Goal: Task Accomplishment & Management: Use online tool/utility

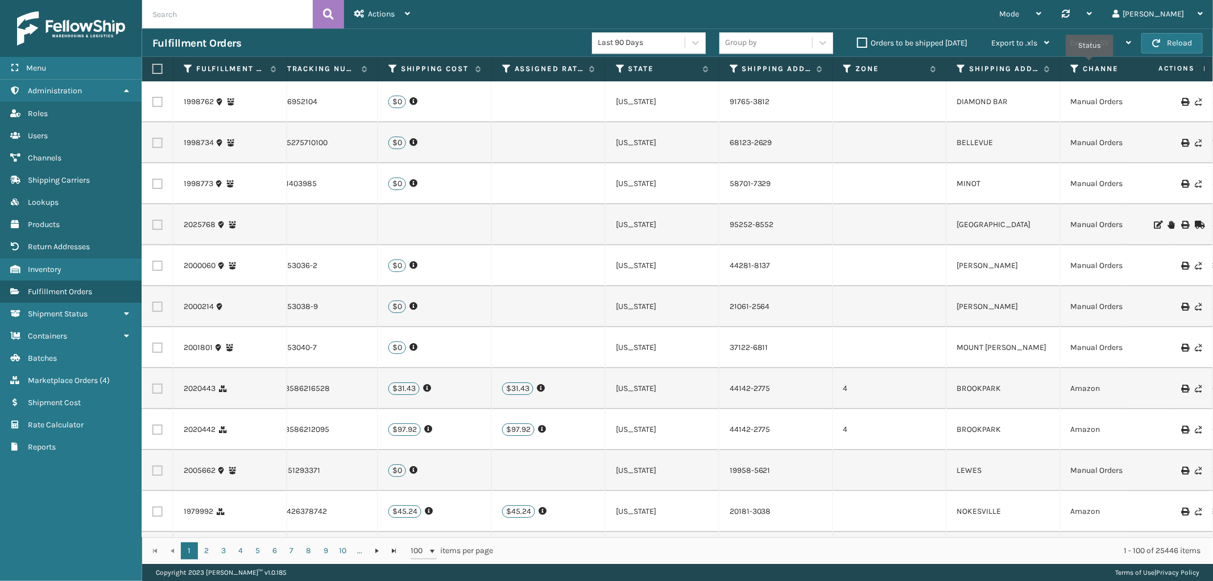
scroll to position [0, 1369]
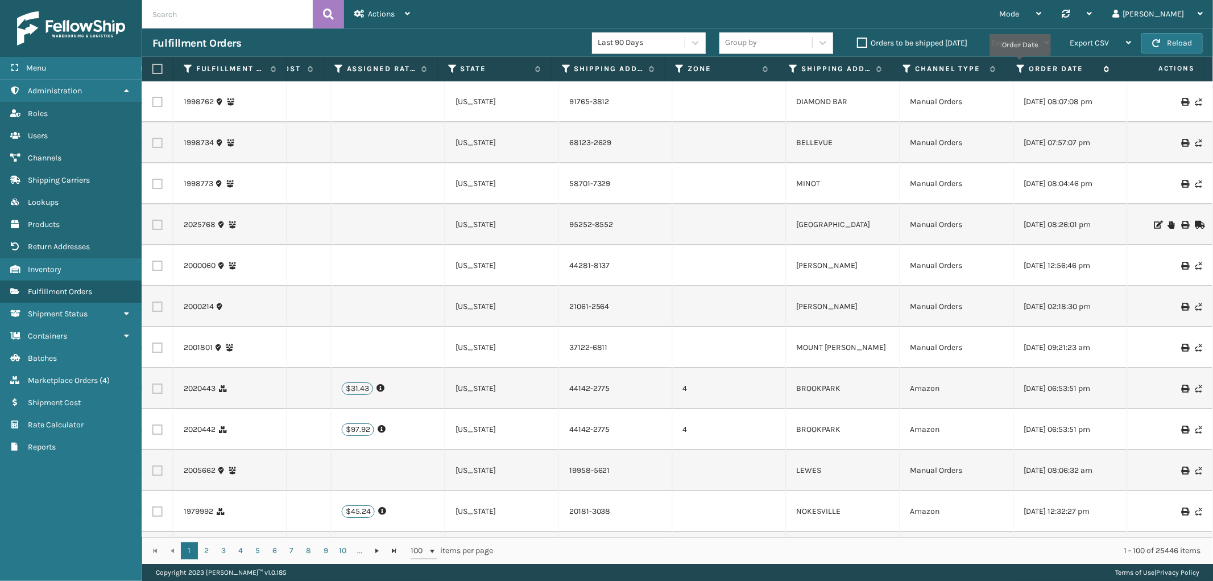
click at [1020, 64] on icon at bounding box center [1021, 69] width 9 height 10
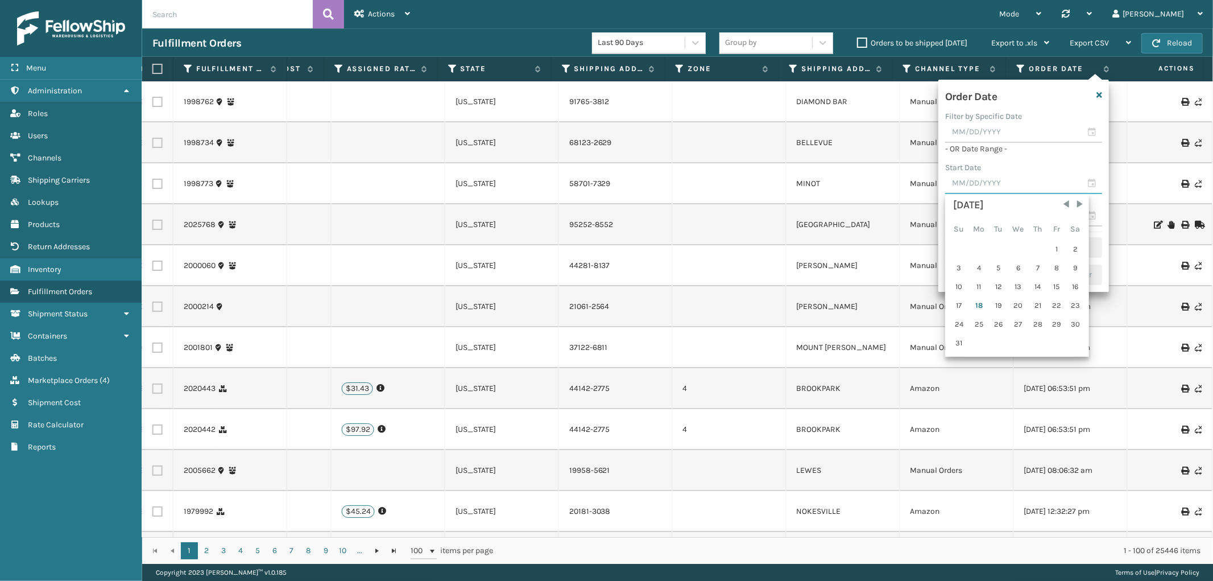
click at [974, 179] on input "text" at bounding box center [1023, 183] width 157 height 20
click at [962, 281] on div "10" at bounding box center [959, 286] width 18 height 17
type input "[DATE]"
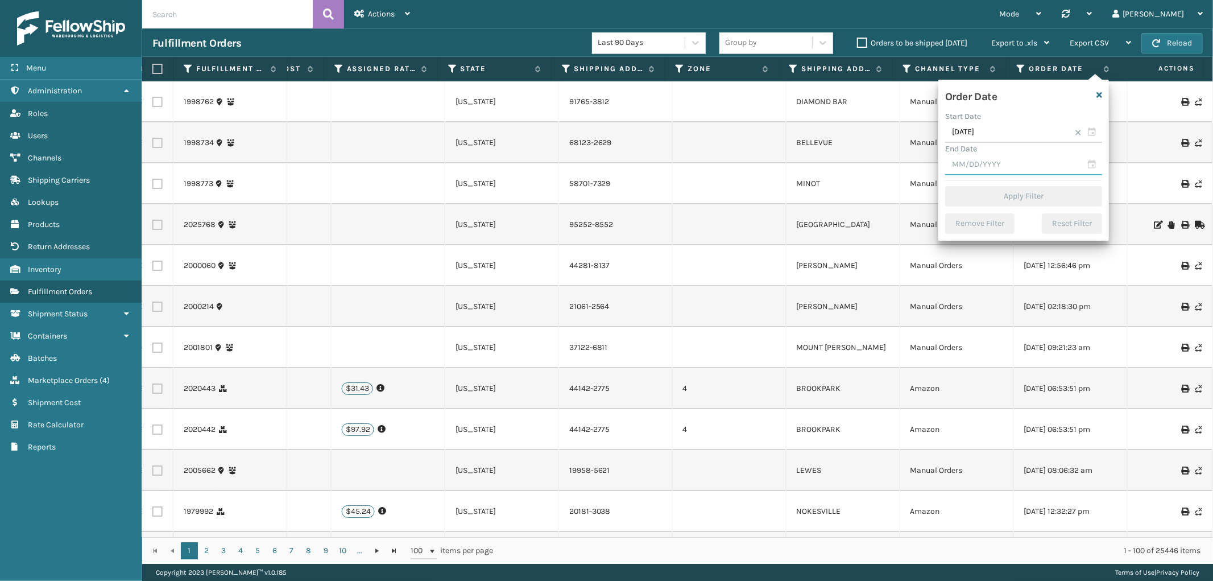
click at [979, 160] on input "text" at bounding box center [1023, 165] width 157 height 20
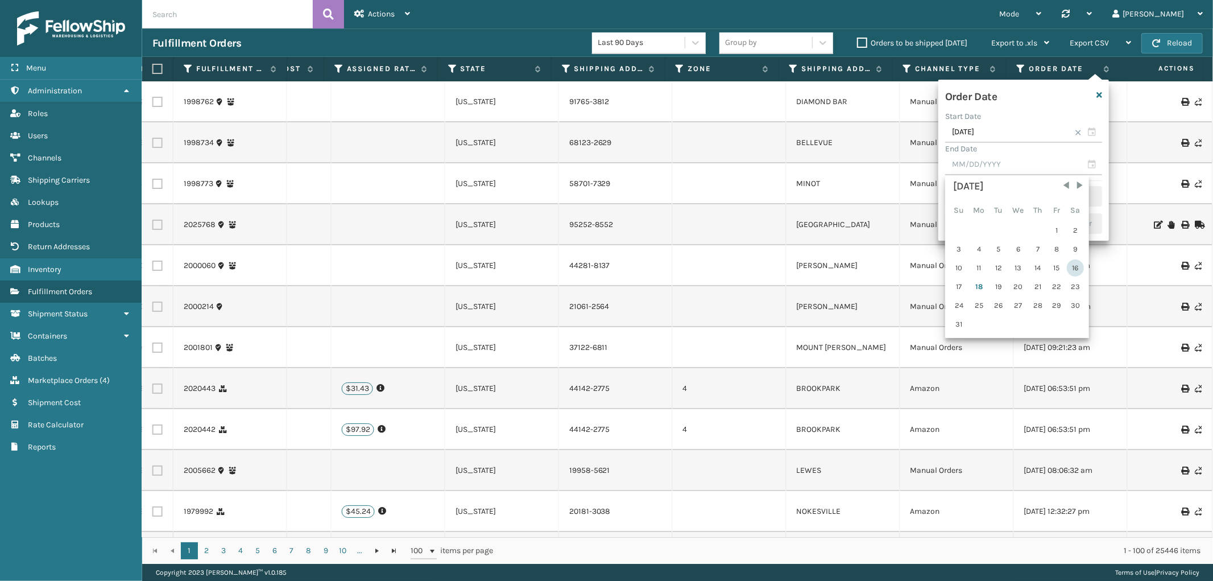
click at [1067, 266] on div "16" at bounding box center [1075, 267] width 17 height 17
type input "[DATE]"
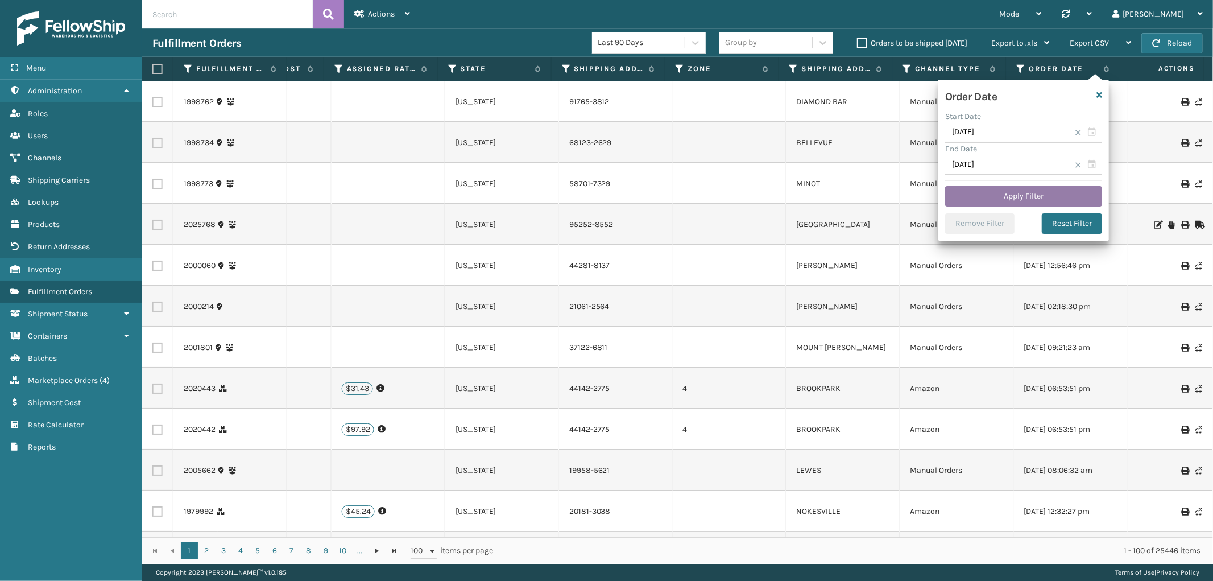
click at [1028, 187] on button "Apply Filter" at bounding box center [1023, 196] width 157 height 20
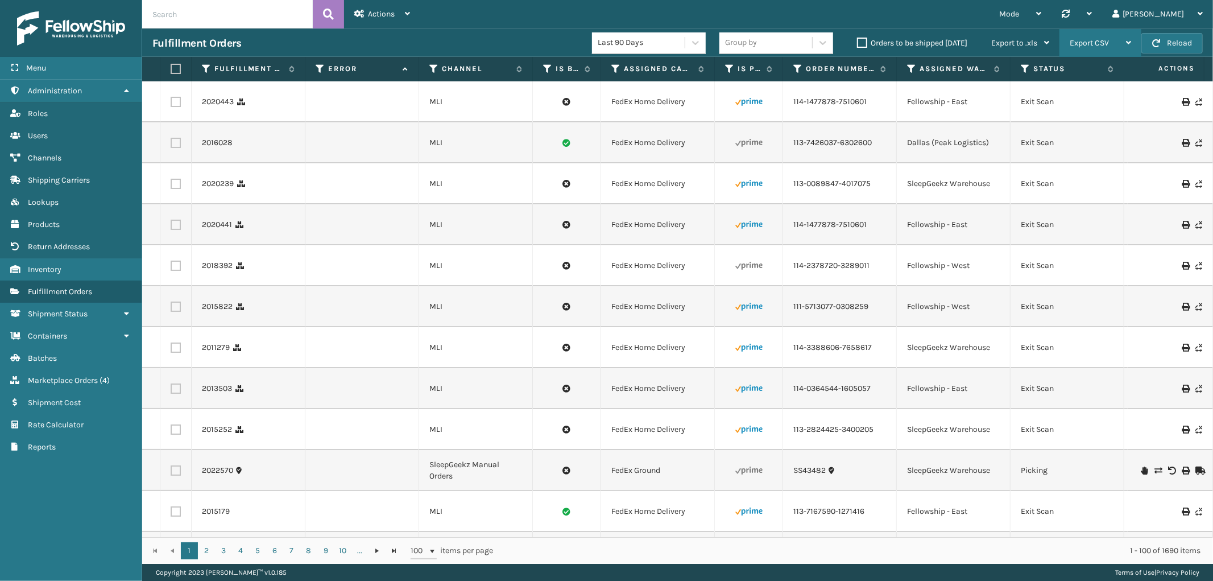
click at [1101, 48] on div "Export CSV" at bounding box center [1100, 43] width 61 height 28
click at [1045, 100] on li "Export All Pages" at bounding box center [1065, 104] width 152 height 31
click at [435, 69] on icon at bounding box center [433, 69] width 9 height 10
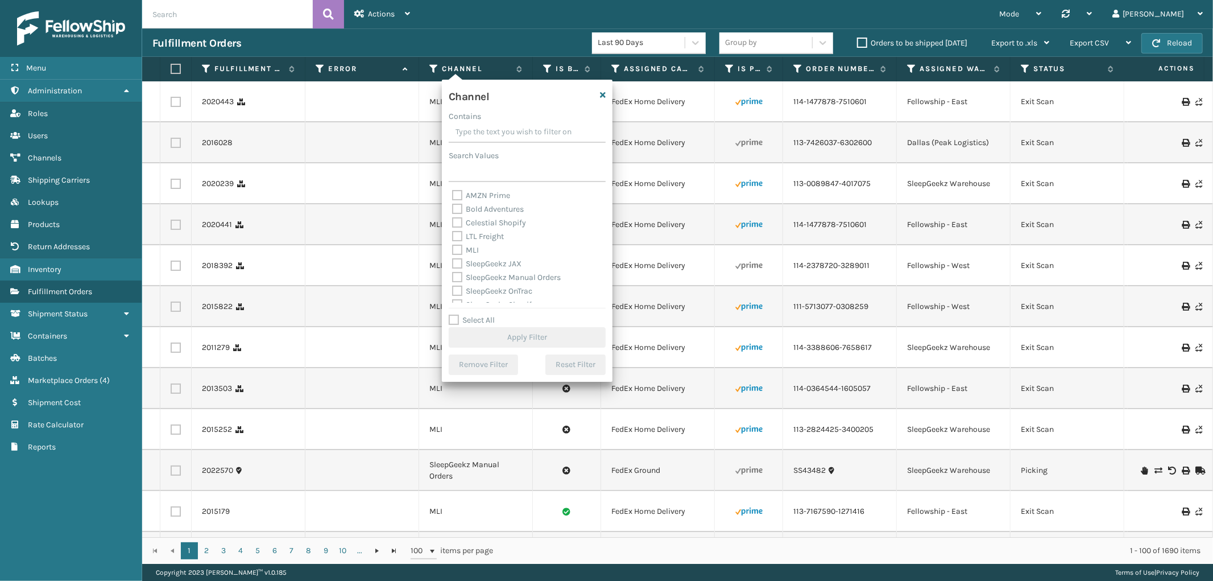
click at [456, 247] on label "MLI" at bounding box center [465, 250] width 27 height 10
click at [453, 247] on input "MLI" at bounding box center [452, 246] width 1 height 7
checkbox input "true"
click at [522, 336] on button "Apply Filter" at bounding box center [527, 337] width 157 height 20
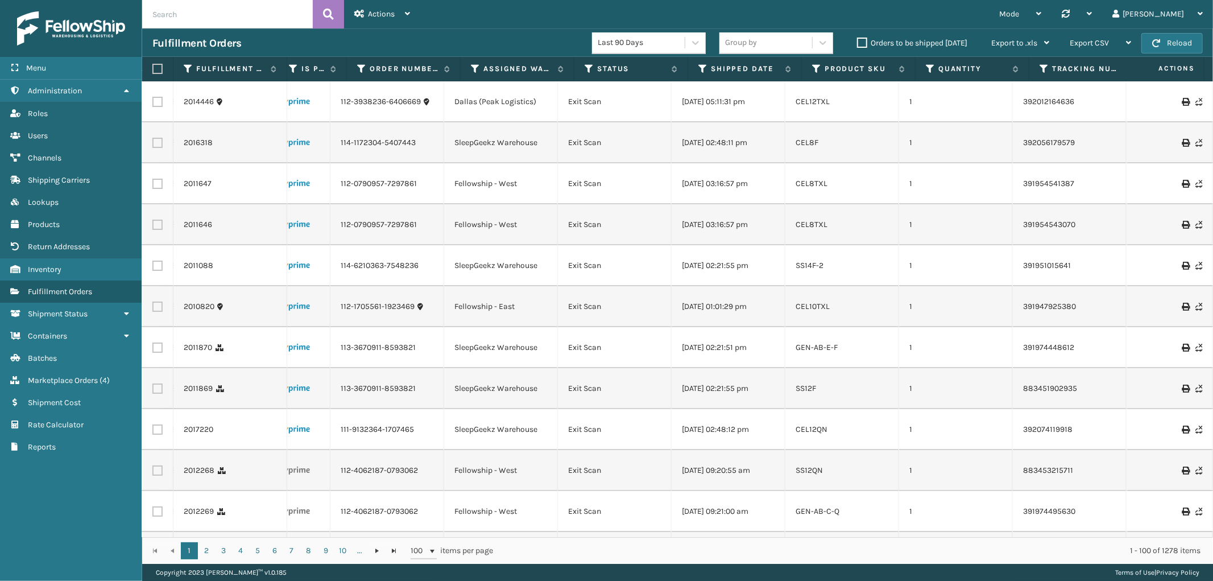
scroll to position [0, 453]
click at [567, 67] on th "Status" at bounding box center [615, 69] width 114 height 24
click at [569, 67] on icon at bounding box center [572, 69] width 9 height 10
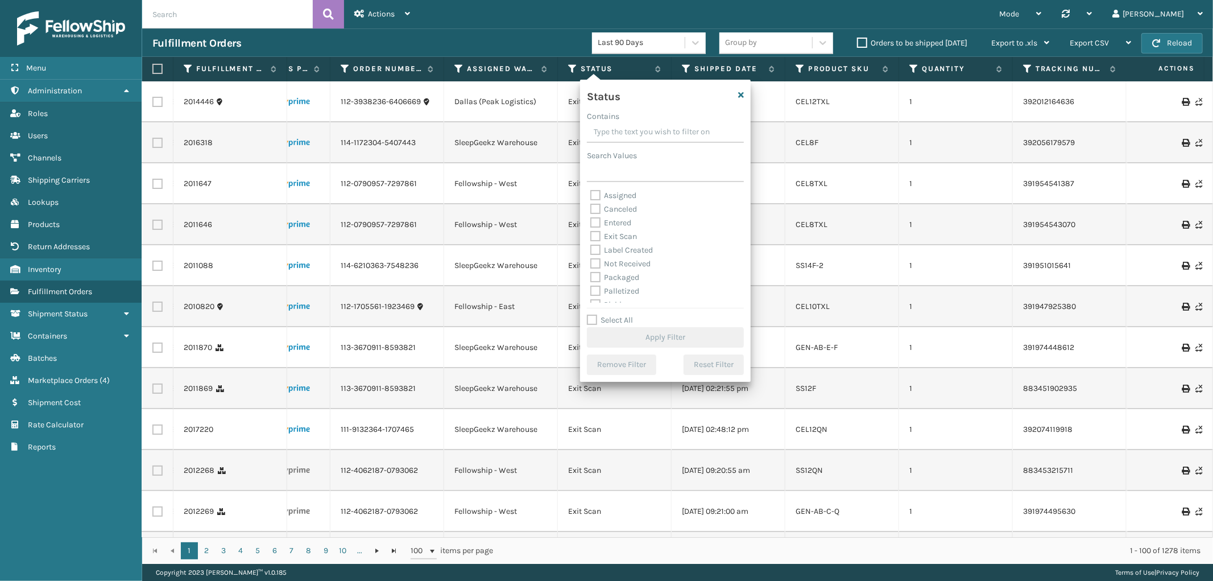
click at [590, 321] on label "Select All" at bounding box center [610, 320] width 46 height 10
click at [590, 315] on input "Select All" at bounding box center [672, 313] width 171 height 1
checkbox input "true"
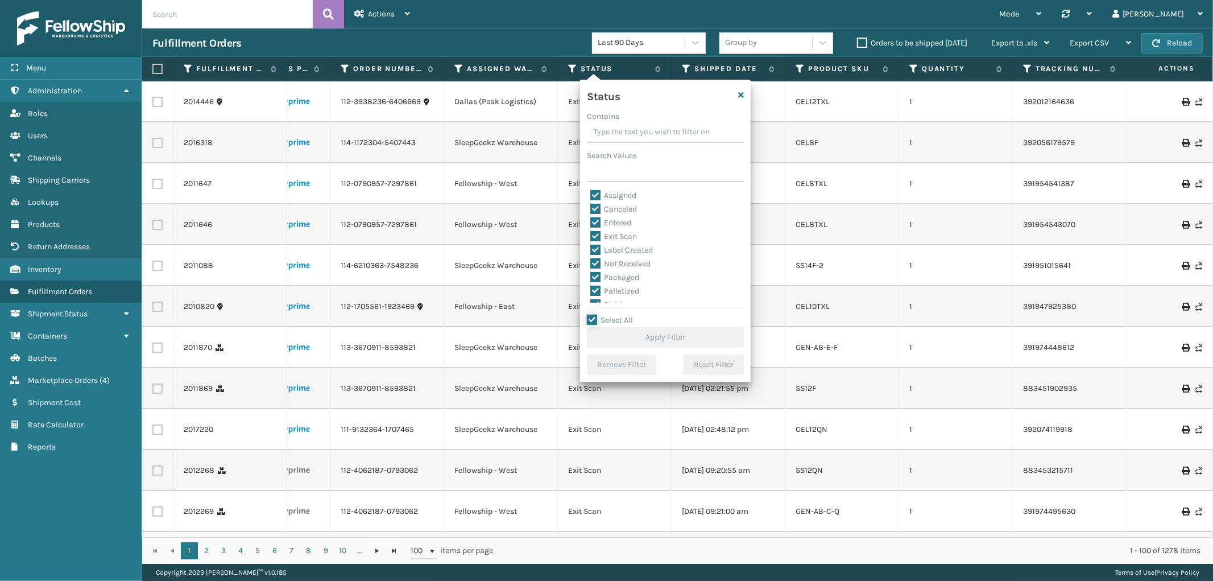
checkbox input "true"
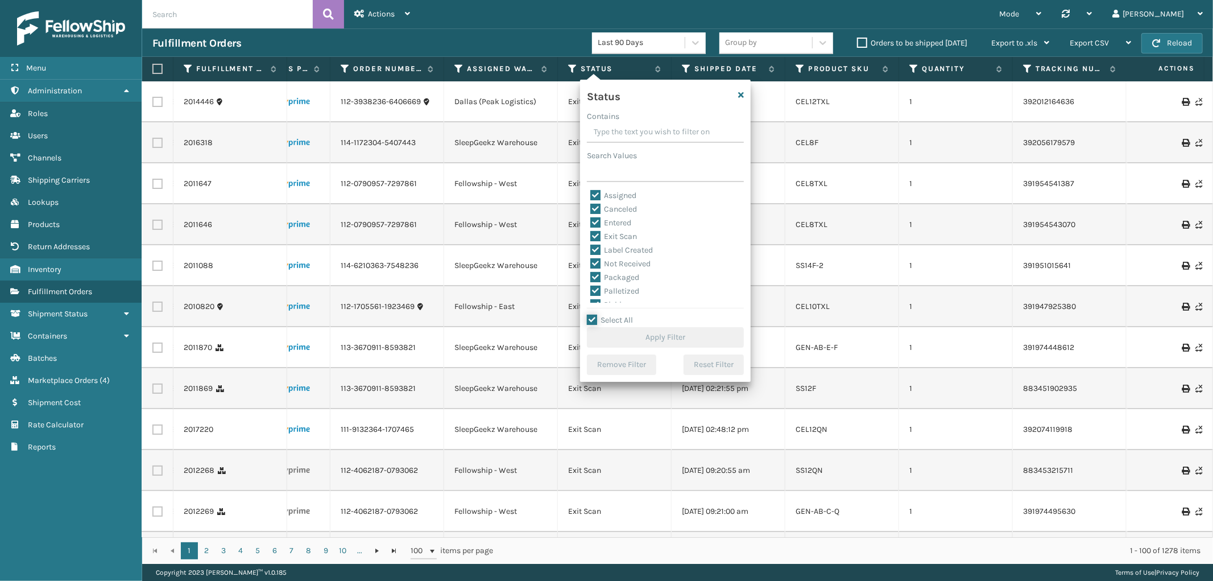
checkbox input "true"
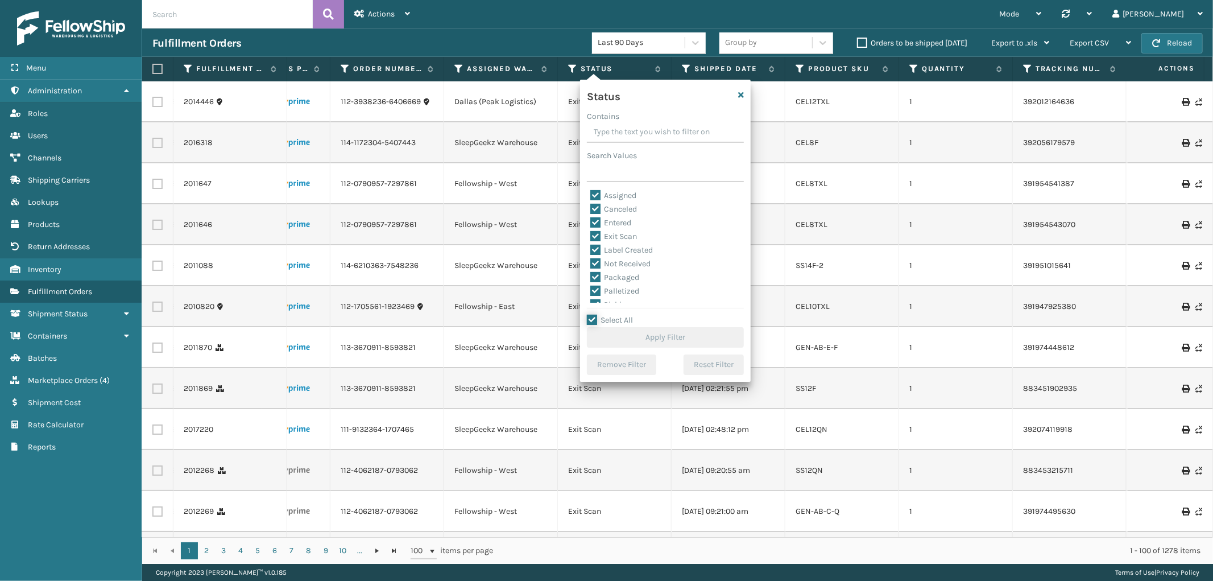
checkbox input "true"
click at [595, 213] on label "Canceled" at bounding box center [613, 209] width 47 height 10
click at [591, 210] on input "Canceled" at bounding box center [590, 205] width 1 height 7
checkbox input "false"
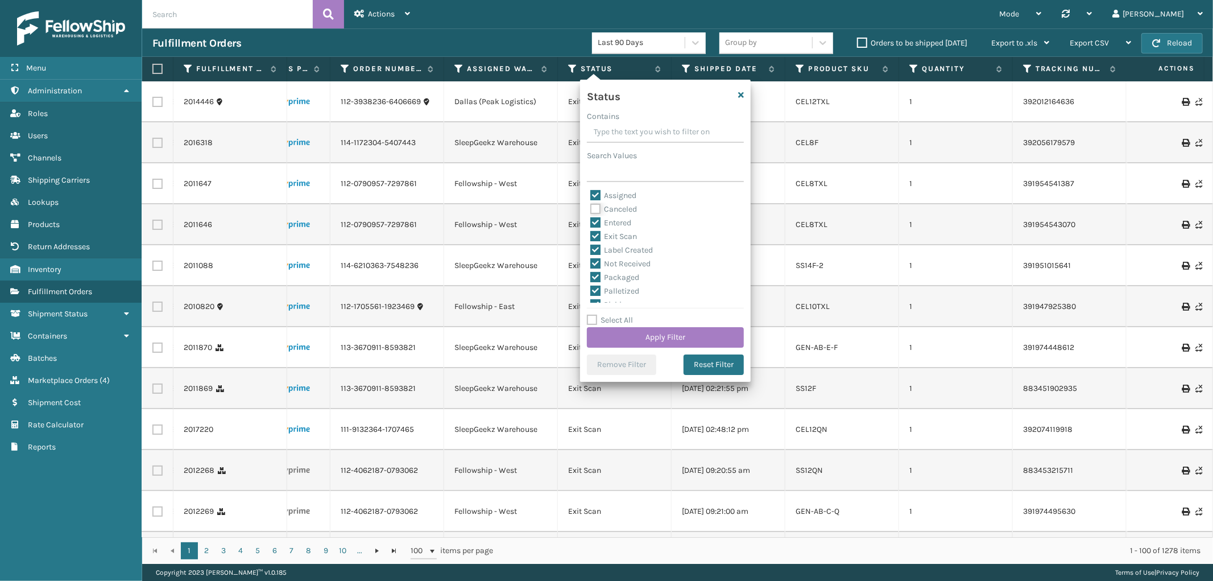
checkbox input "false"
click at [687, 341] on button "Apply Filter" at bounding box center [665, 337] width 157 height 20
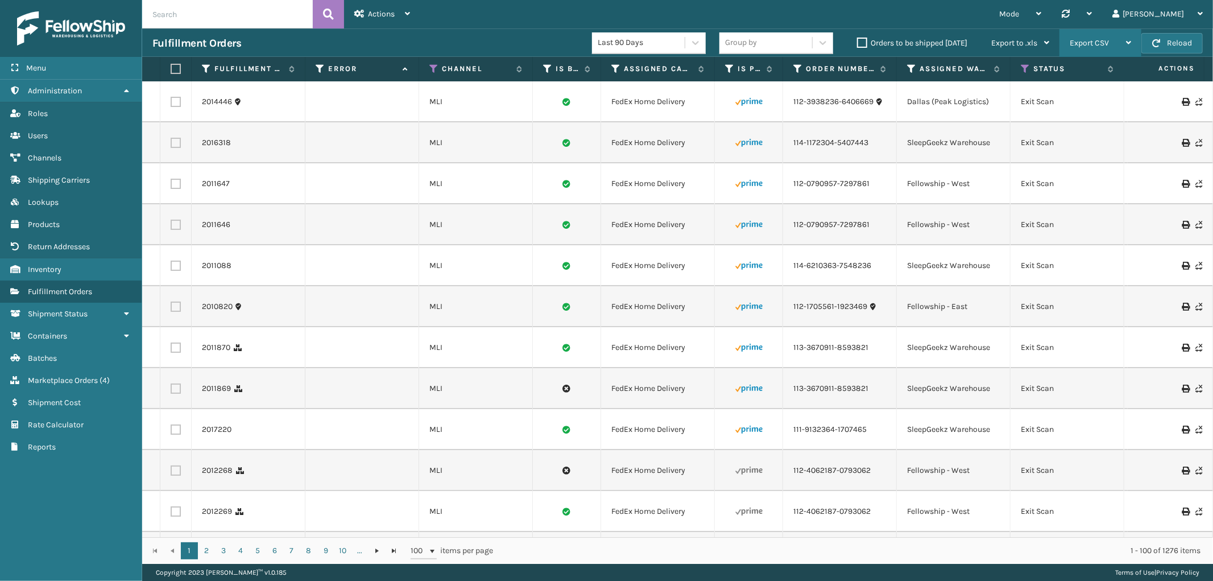
click at [1075, 44] on span "Export CSV" at bounding box center [1089, 43] width 39 height 10
click at [1033, 100] on li "Export All Pages" at bounding box center [1065, 104] width 152 height 31
click at [386, 8] on div "Actions" at bounding box center [382, 14] width 56 height 28
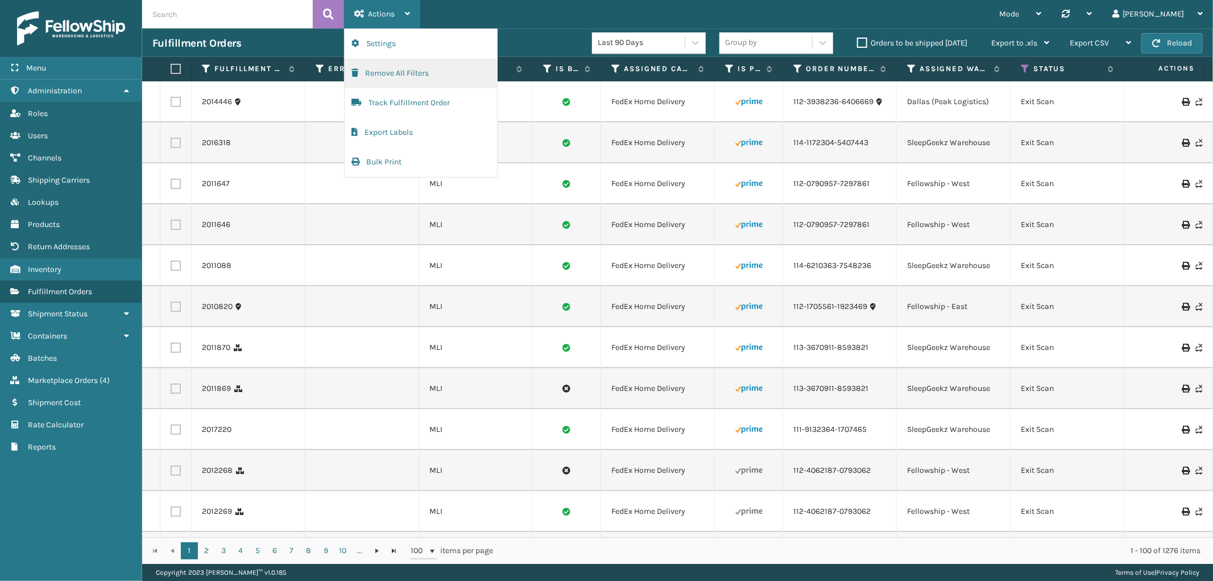
click at [386, 73] on button "Remove All Filters" at bounding box center [421, 74] width 152 height 30
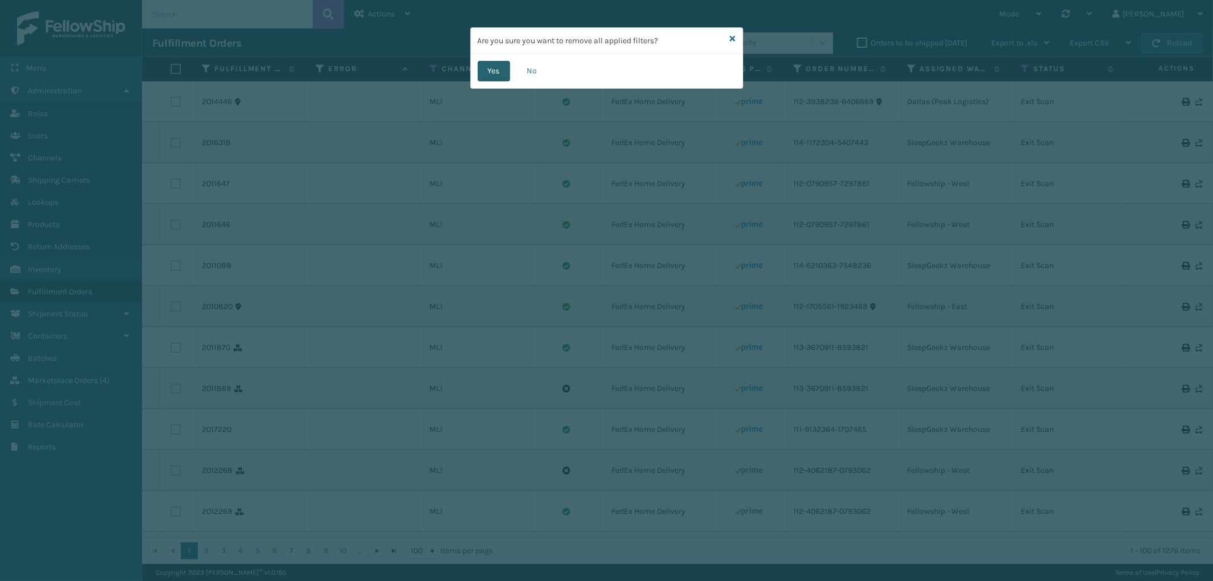
click at [497, 77] on button "Yes" at bounding box center [494, 71] width 32 height 20
